Goal: Manage account settings

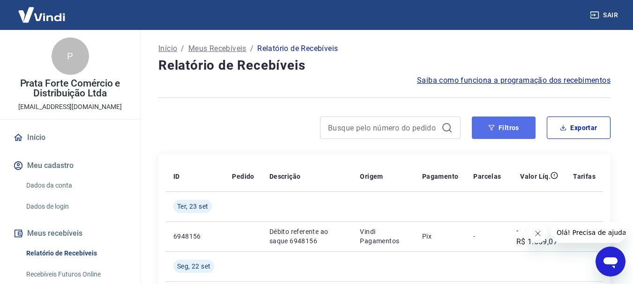
click at [505, 133] on button "Filtros" at bounding box center [504, 128] width 64 height 22
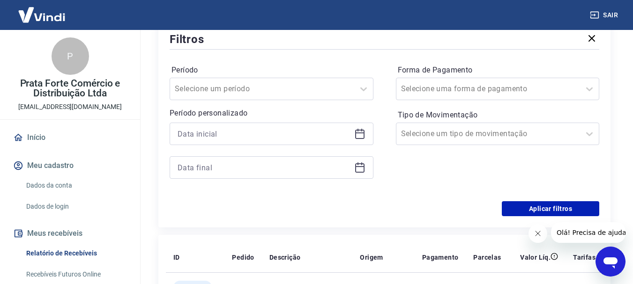
scroll to position [141, 0]
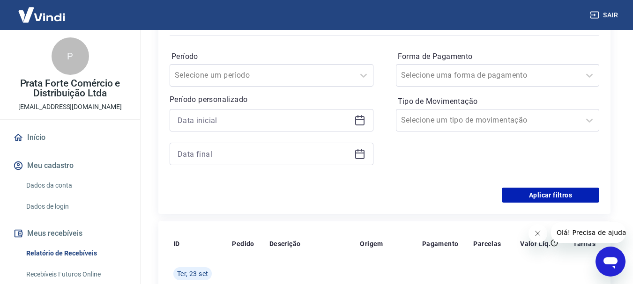
click at [359, 125] on icon at bounding box center [359, 120] width 9 height 9
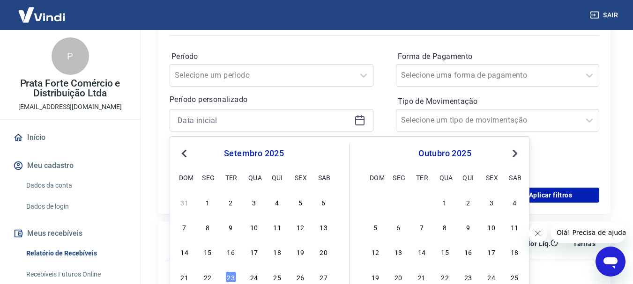
click at [202, 201] on div "31 1 2 3 4 5 6" at bounding box center [254, 202] width 153 height 14
click at [210, 204] on div "1" at bounding box center [207, 202] width 11 height 11
click at [322, 204] on div "Filtros Período Selecione um período Período personalizado Previous Month Next …" at bounding box center [384, 110] width 452 height 208
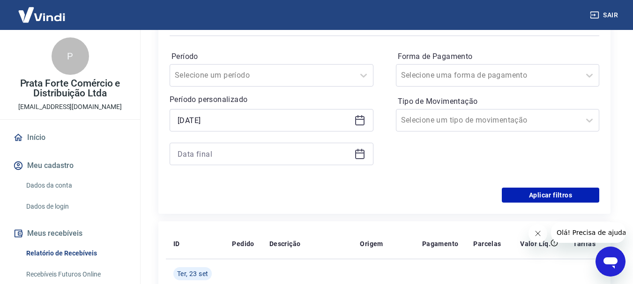
type input "[DATE]"
click at [360, 152] on icon at bounding box center [359, 154] width 11 height 11
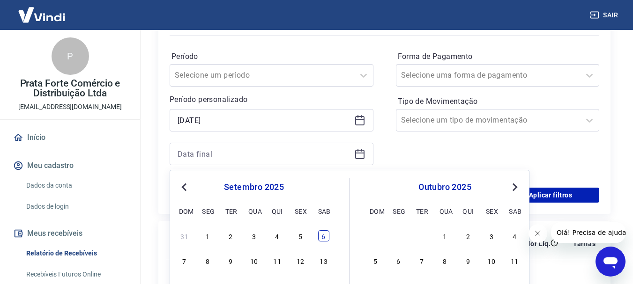
click at [325, 235] on div "6" at bounding box center [323, 236] width 11 height 11
type input "[DATE]"
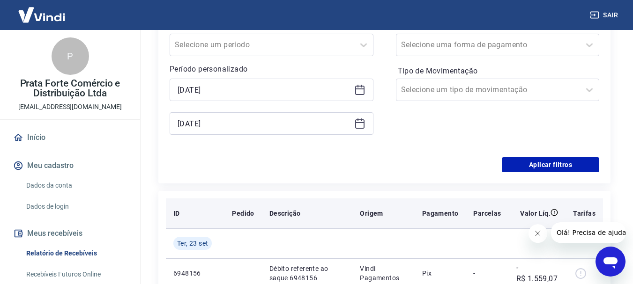
scroll to position [187, 0]
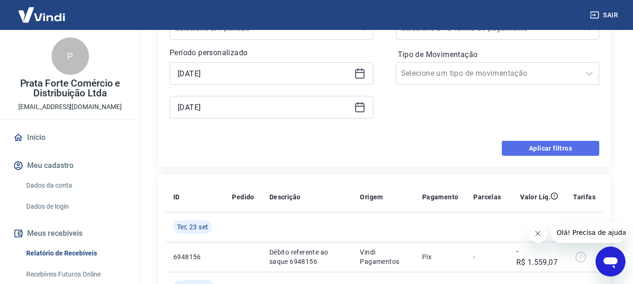
click at [551, 147] on button "Aplicar filtros" at bounding box center [550, 148] width 97 height 15
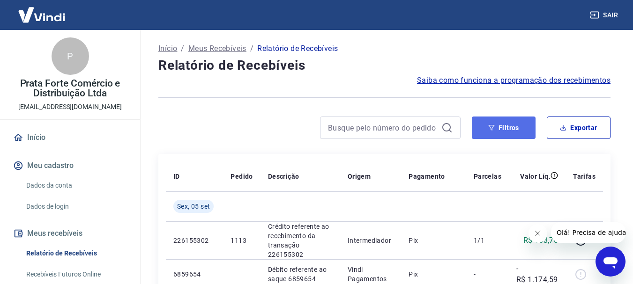
click at [506, 131] on button "Filtros" at bounding box center [504, 128] width 64 height 22
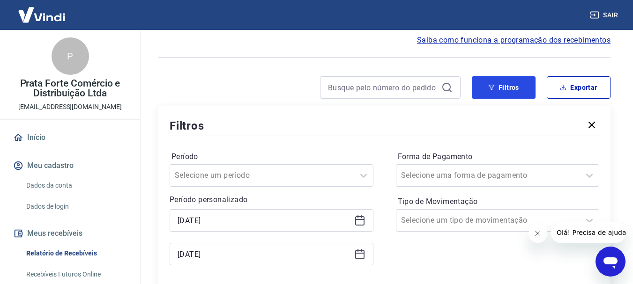
scroll to position [94, 0]
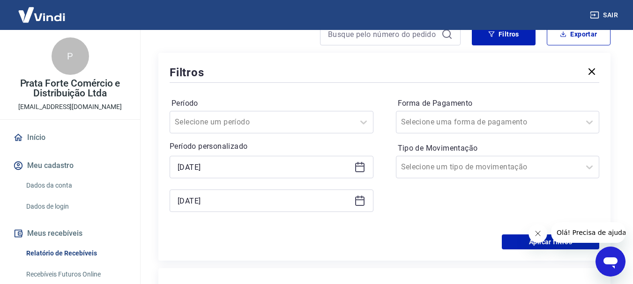
click at [358, 164] on icon at bounding box center [358, 163] width 1 height 3
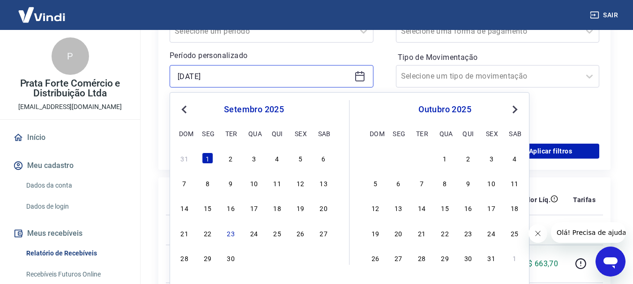
scroll to position [187, 0]
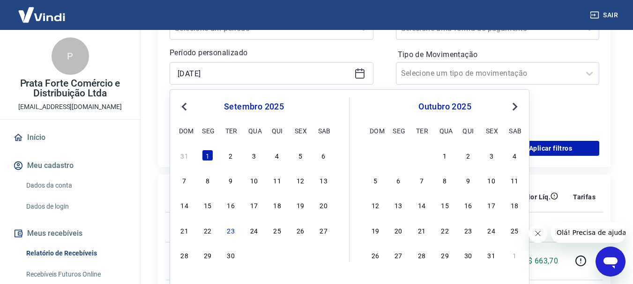
click at [185, 102] on button "Previous Month" at bounding box center [184, 106] width 11 height 11
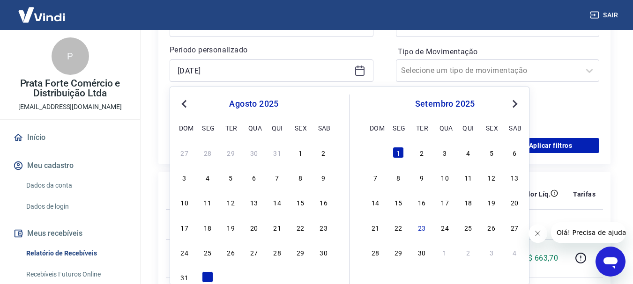
scroll to position [234, 0]
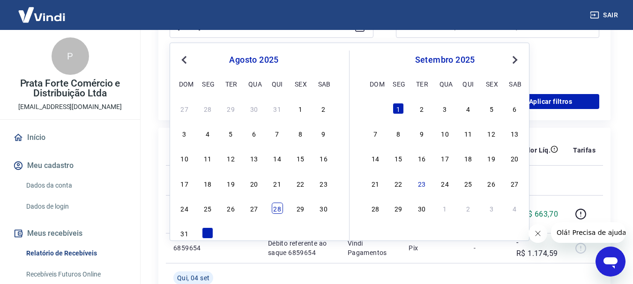
click at [275, 211] on div "28" at bounding box center [277, 208] width 11 height 11
type input "[DATE]"
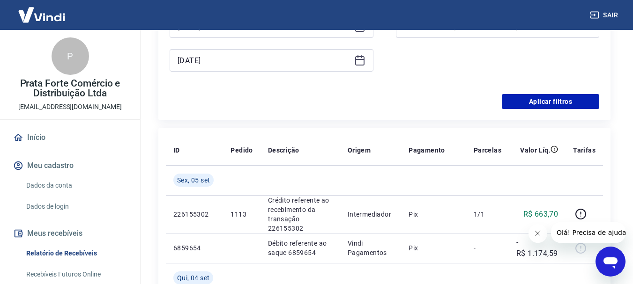
click at [531, 109] on div "Filtros Período Selecione um período Período personalizado Selected date: [DATE…" at bounding box center [384, 16] width 452 height 208
click at [532, 103] on button "Aplicar filtros" at bounding box center [550, 101] width 97 height 15
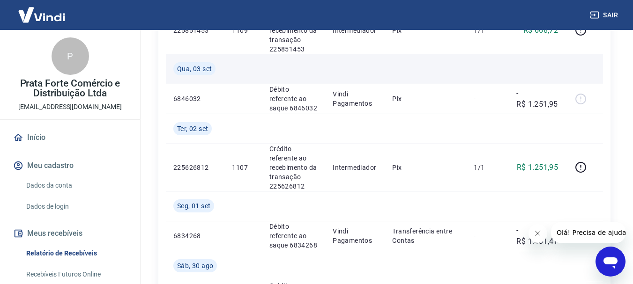
scroll to position [421, 0]
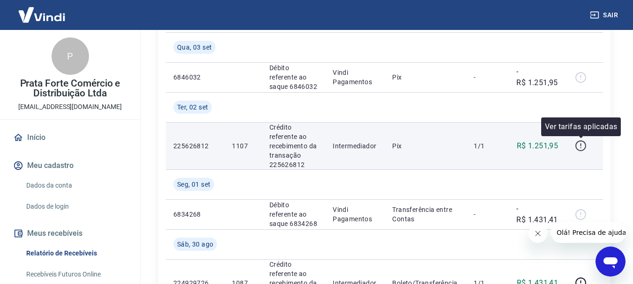
click at [584, 148] on icon "button" at bounding box center [581, 146] width 12 height 12
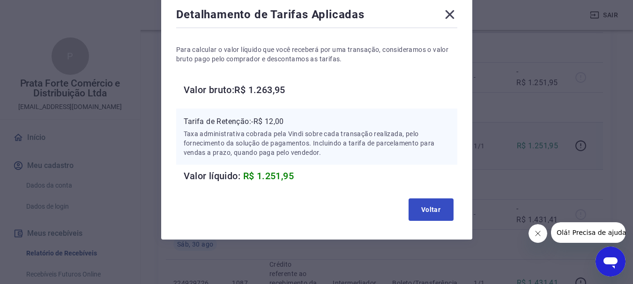
scroll to position [53, 0]
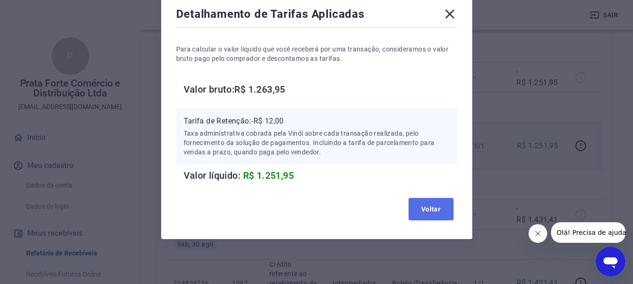
drag, startPoint x: 425, startPoint y: 211, endPoint x: 364, endPoint y: 175, distance: 70.4
click at [425, 211] on button "Voltar" at bounding box center [431, 209] width 45 height 22
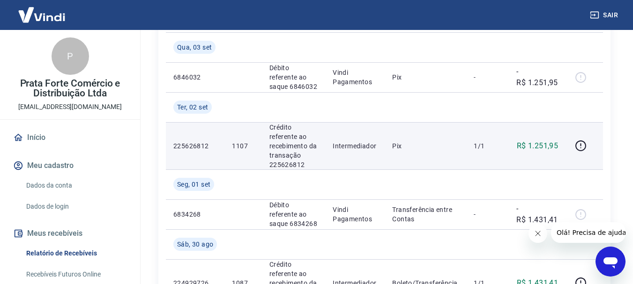
click at [345, 157] on td "Intermediador" at bounding box center [355, 145] width 60 height 47
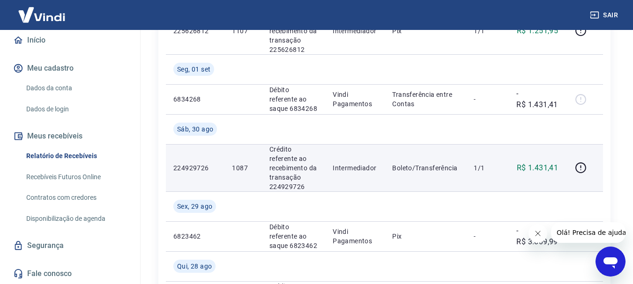
scroll to position [515, 0]
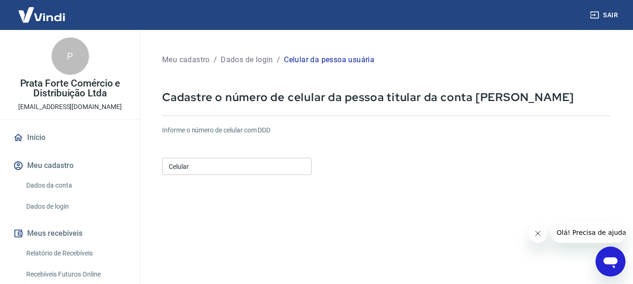
click at [200, 168] on input "Celular" at bounding box center [237, 166] width 150 height 17
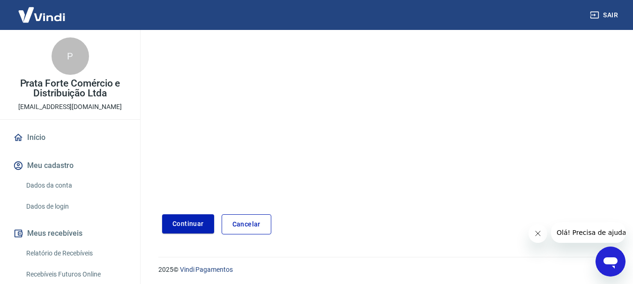
scroll to position [159, 0]
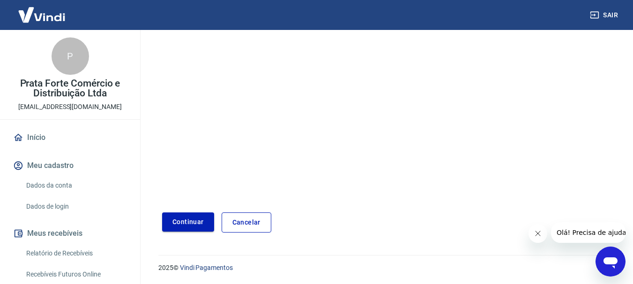
type input "(37) 98418-4823"
click at [190, 221] on button "Continuar" at bounding box center [188, 222] width 52 height 19
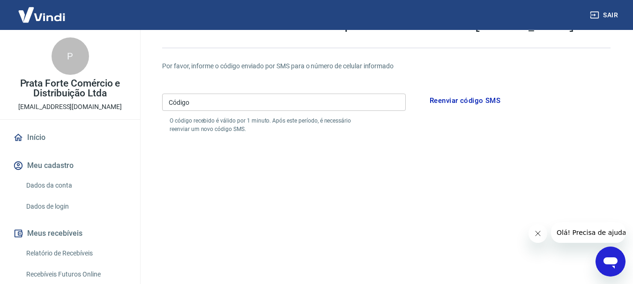
scroll to position [66, 0]
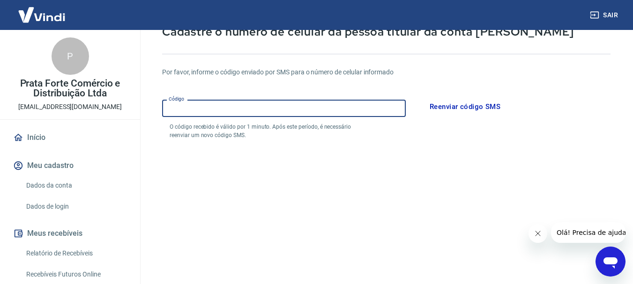
click at [248, 109] on input "Código" at bounding box center [284, 108] width 244 height 17
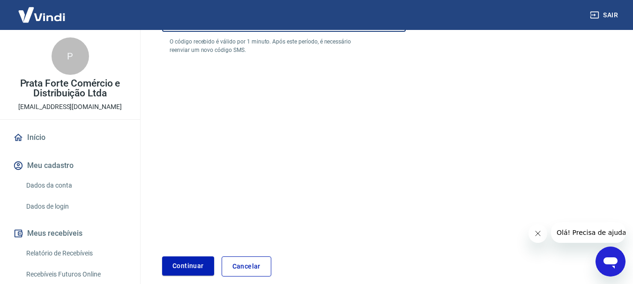
scroll to position [159, 0]
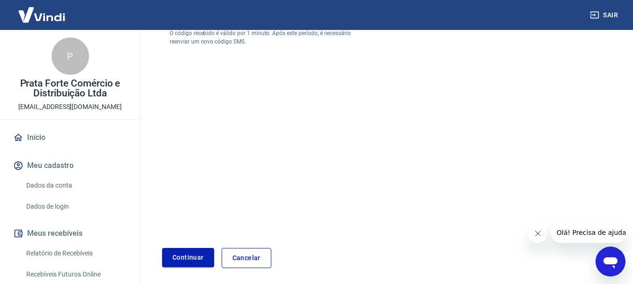
type input "230329"
click at [194, 261] on button "Continuar" at bounding box center [188, 257] width 52 height 19
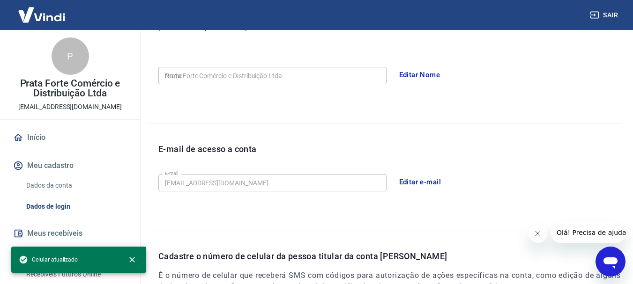
type input "(37) 98418-4823"
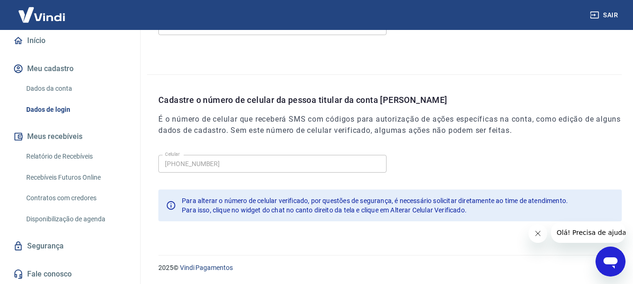
scroll to position [97, 0]
